Goal: Information Seeking & Learning: Find contact information

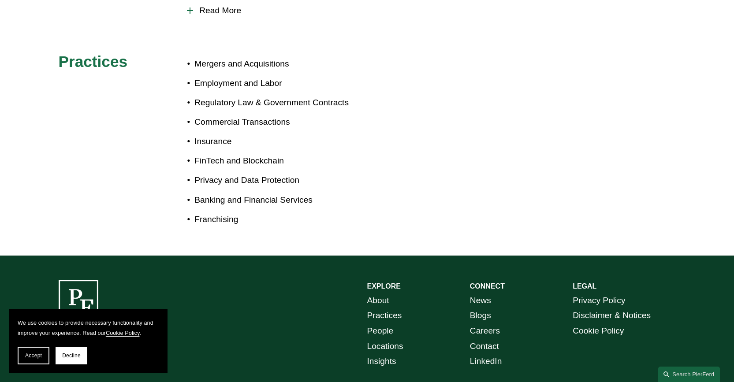
scroll to position [510, 0]
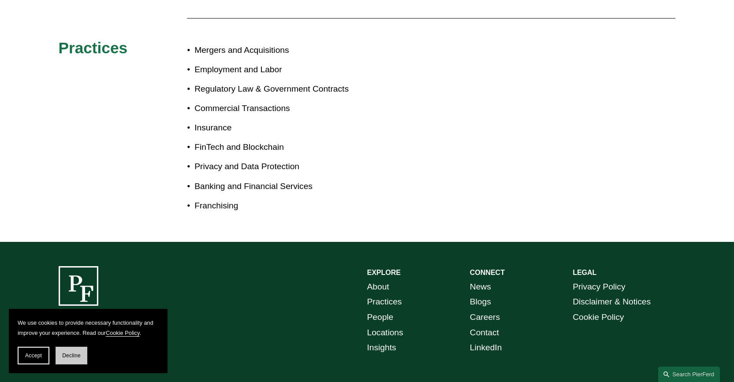
click at [72, 359] on button "Decline" at bounding box center [72, 356] width 32 height 18
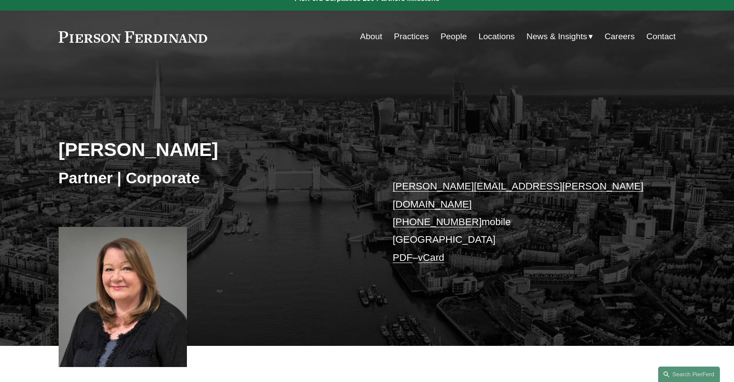
scroll to position [0, 0]
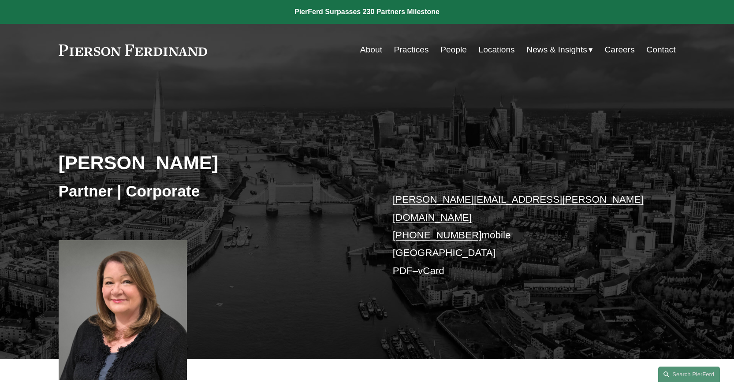
click at [456, 54] on link "People" at bounding box center [453, 49] width 26 height 17
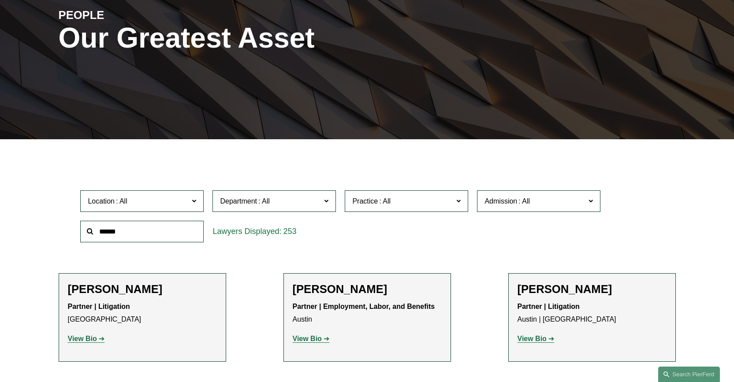
scroll to position [119, 0]
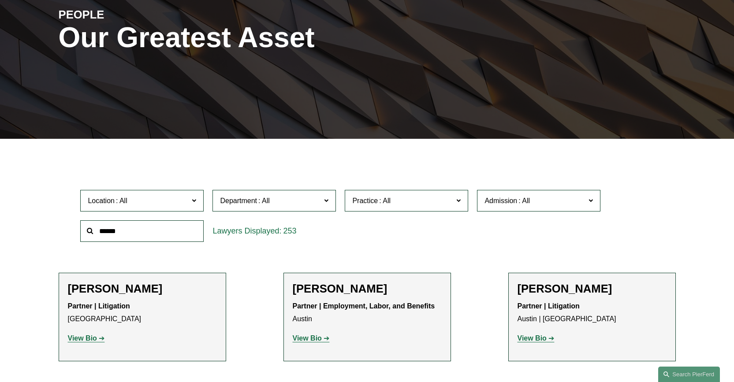
click at [171, 204] on span "Location" at bounding box center [138, 201] width 101 height 12
click at [0, 0] on link "[GEOGRAPHIC_DATA]" at bounding box center [0, 0] width 0 height 0
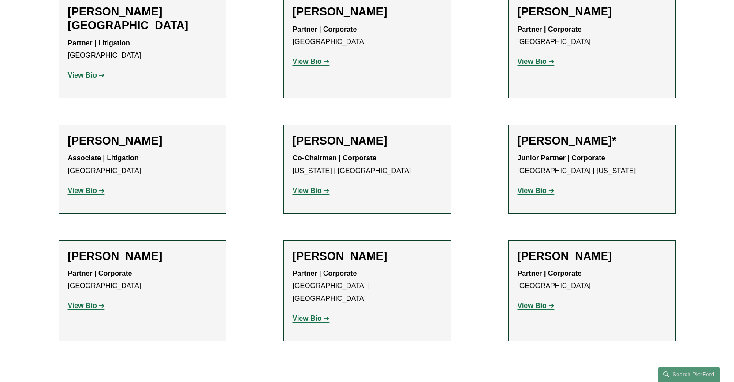
scroll to position [793, 0]
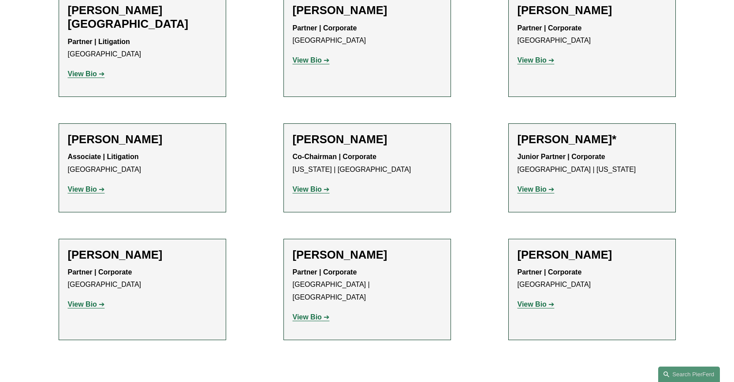
click at [93, 185] on strong "View Bio" at bounding box center [82, 188] width 29 height 7
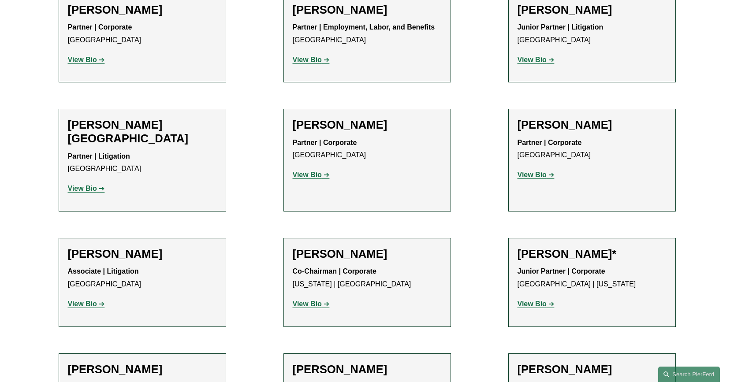
scroll to position [678, 0]
click at [305, 171] on strong "View Bio" at bounding box center [307, 174] width 29 height 7
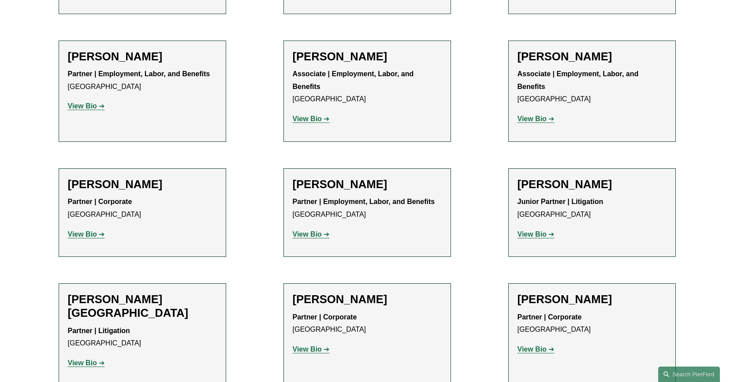
scroll to position [499, 0]
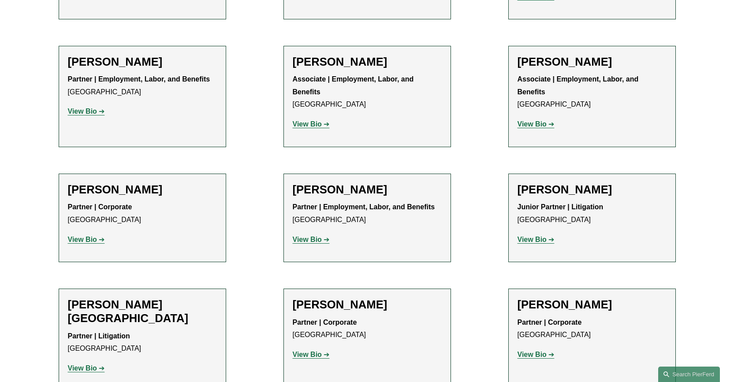
click at [545, 120] on strong "View Bio" at bounding box center [531, 123] width 29 height 7
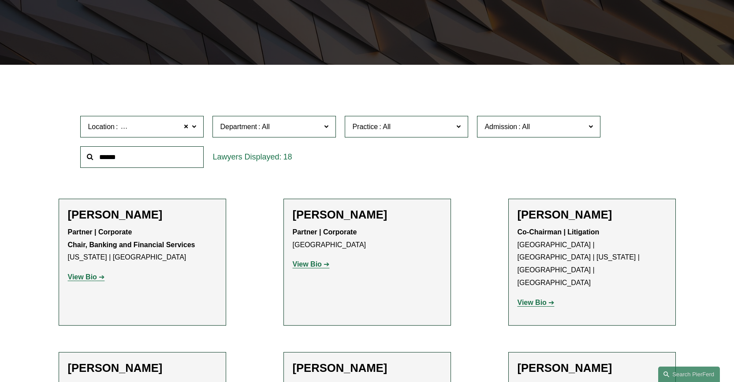
scroll to position [169, 0]
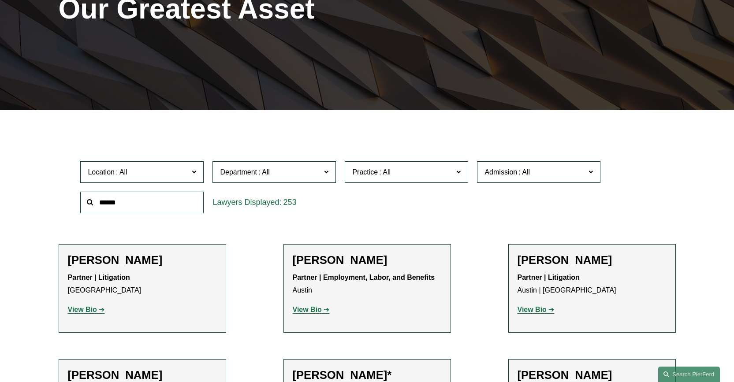
scroll to position [119, 0]
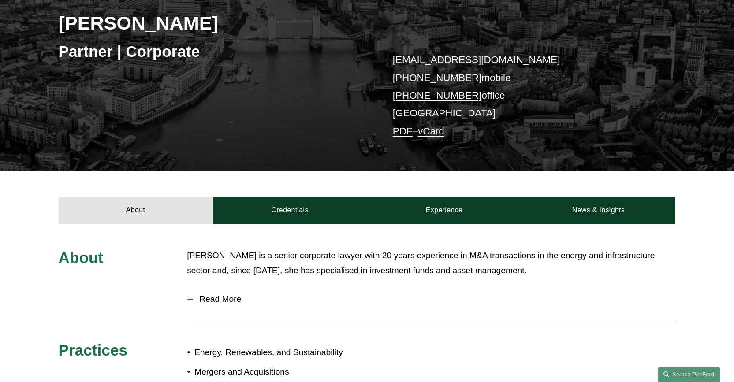
scroll to position [60, 0]
